Goal: Task Accomplishment & Management: Manage account settings

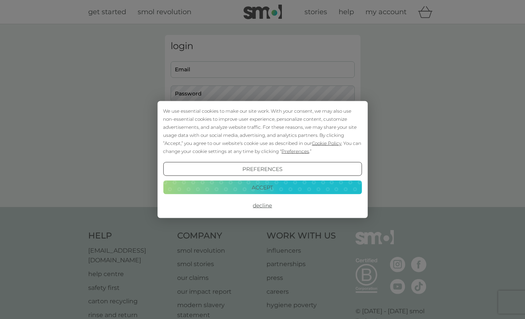
click at [245, 169] on button "Preferences" at bounding box center [262, 169] width 199 height 14
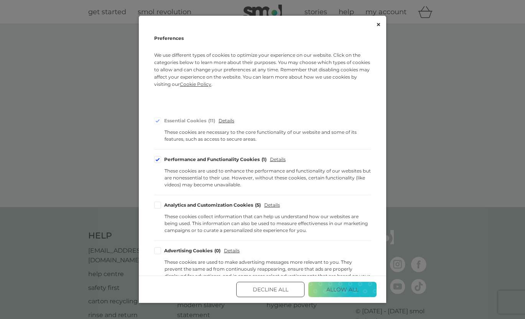
click at [252, 290] on button "Decline All" at bounding box center [270, 289] width 68 height 15
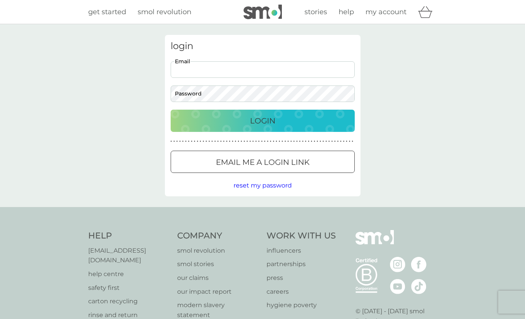
click at [205, 74] on input "Email" at bounding box center [263, 69] width 184 height 16
type input "[EMAIL_ADDRESS][DOMAIN_NAME]"
click at [231, 170] on button "Email me a login link" at bounding box center [263, 162] width 184 height 22
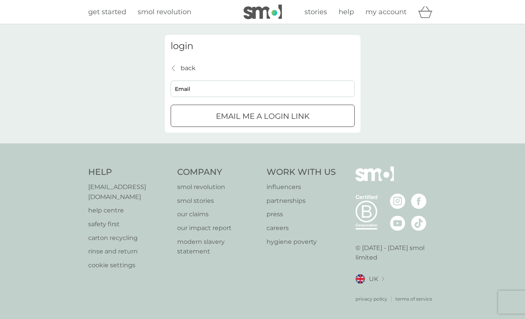
click at [205, 92] on input "Email" at bounding box center [263, 89] width 184 height 16
type input "[EMAIL_ADDRESS][DOMAIN_NAME]"
click at [233, 121] on p "Email me a login link" at bounding box center [263, 116] width 94 height 12
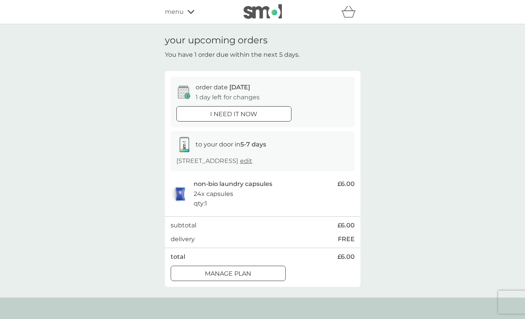
click at [223, 276] on div at bounding box center [228, 274] width 28 height 8
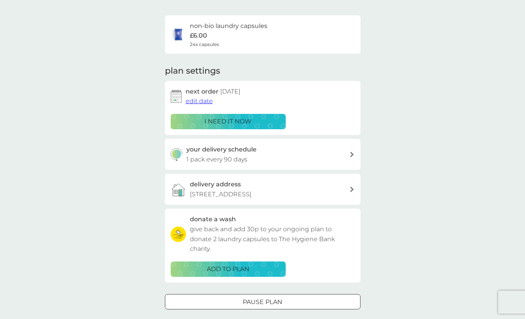
scroll to position [54, 0]
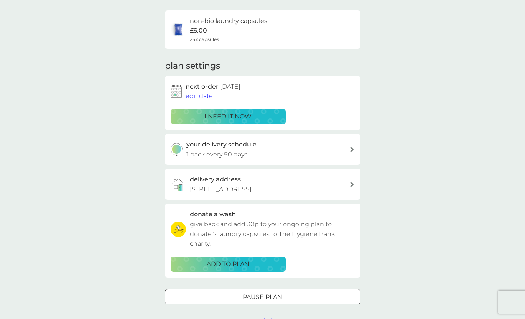
click at [203, 98] on span "edit date" at bounding box center [199, 95] width 27 height 7
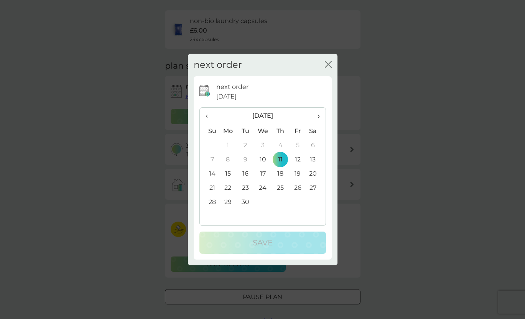
click at [332, 61] on div "next order close" at bounding box center [263, 65] width 150 height 23
click at [327, 66] on icon "close" at bounding box center [328, 64] width 7 height 7
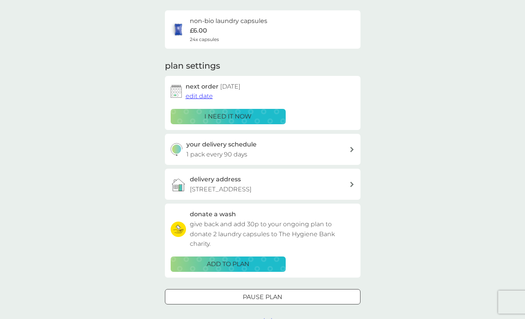
click at [232, 151] on p "1 pack every 90 days" at bounding box center [216, 155] width 61 height 10
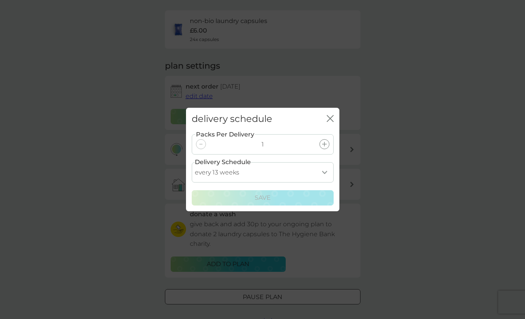
click at [323, 171] on select "every 1 week every 2 weeks every 3 weeks every 4 weeks every 5 weeks every 6 we…" at bounding box center [263, 172] width 142 height 20
select select "119"
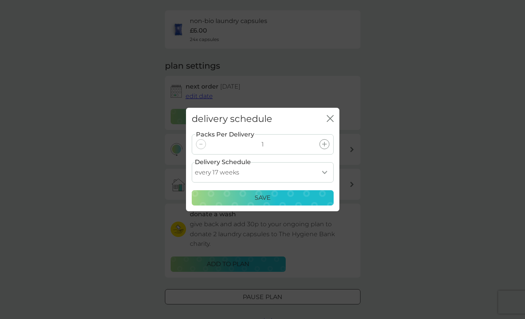
click at [261, 200] on p "Save" at bounding box center [263, 198] width 16 height 10
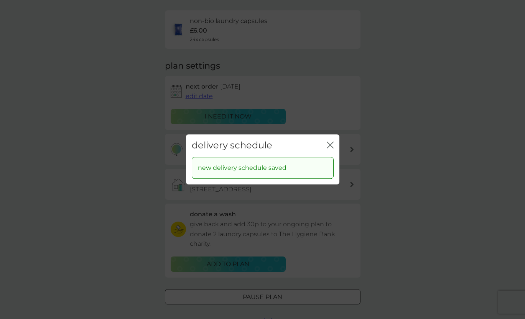
click at [331, 145] on icon "close" at bounding box center [330, 145] width 7 height 7
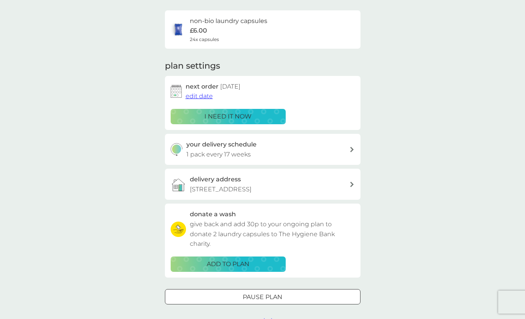
click at [200, 97] on span "edit date" at bounding box center [199, 95] width 27 height 7
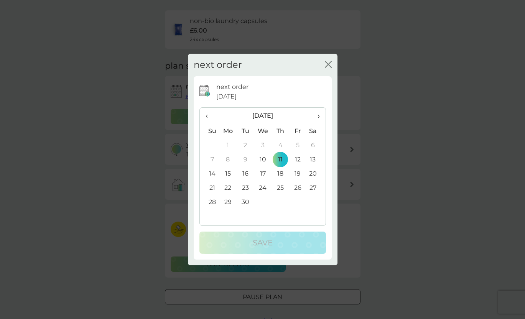
click at [320, 115] on th "›" at bounding box center [315, 116] width 19 height 16
click at [229, 174] on td "13" at bounding box center [228, 174] width 18 height 14
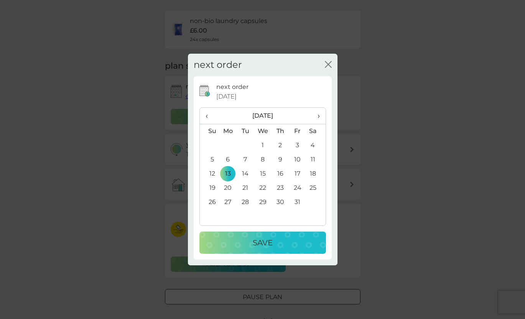
click at [252, 245] on div "Save" at bounding box center [262, 243] width 111 height 12
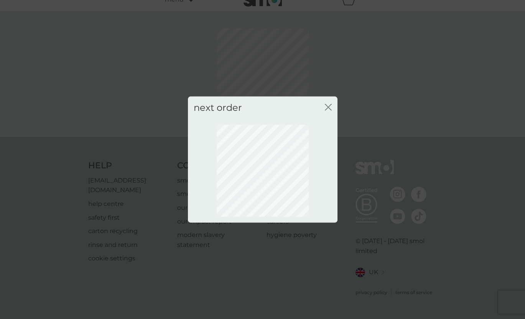
scroll to position [2, 0]
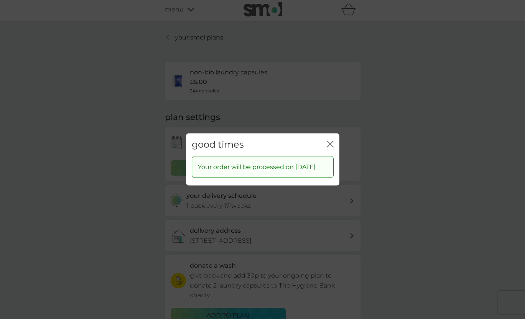
click at [331, 141] on icon "close" at bounding box center [331, 144] width 3 height 6
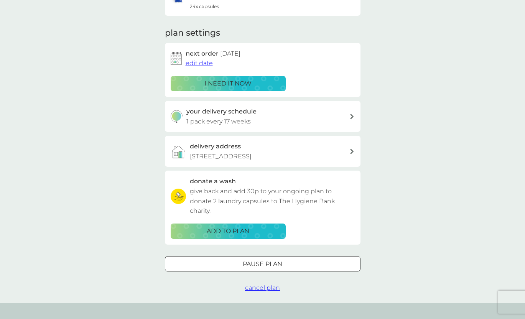
scroll to position [0, 0]
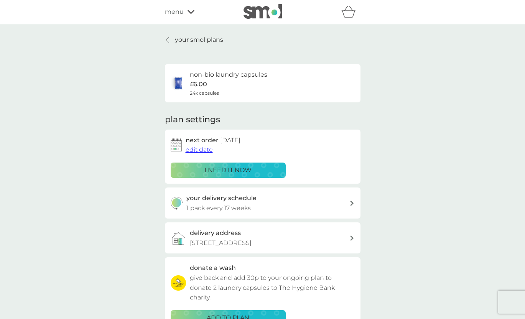
click at [182, 41] on p "your smol plans" at bounding box center [199, 40] width 48 height 10
